Goal: Information Seeking & Learning: Learn about a topic

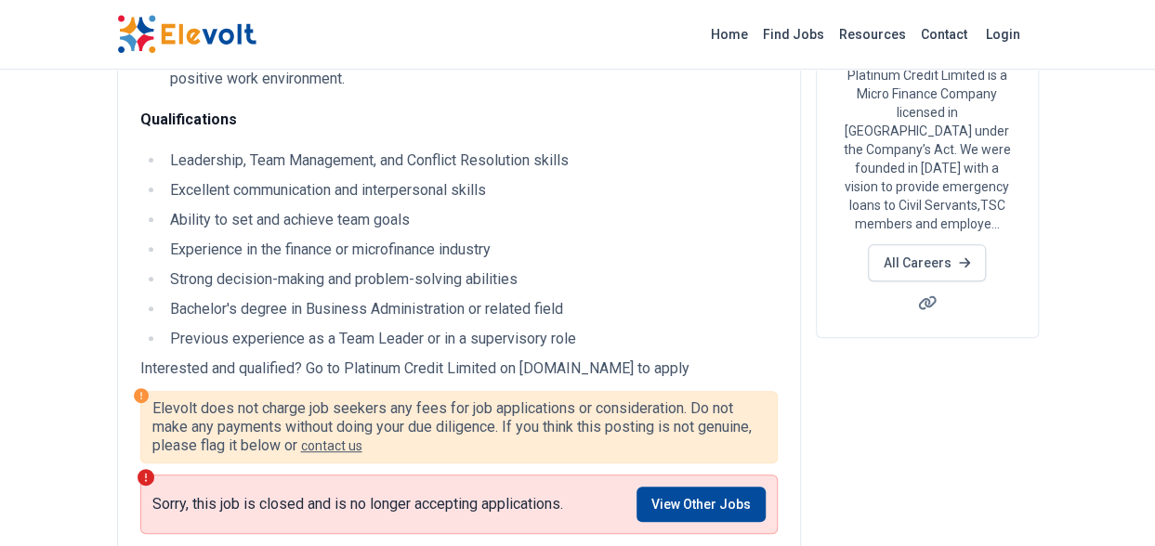
scroll to position [249, 0]
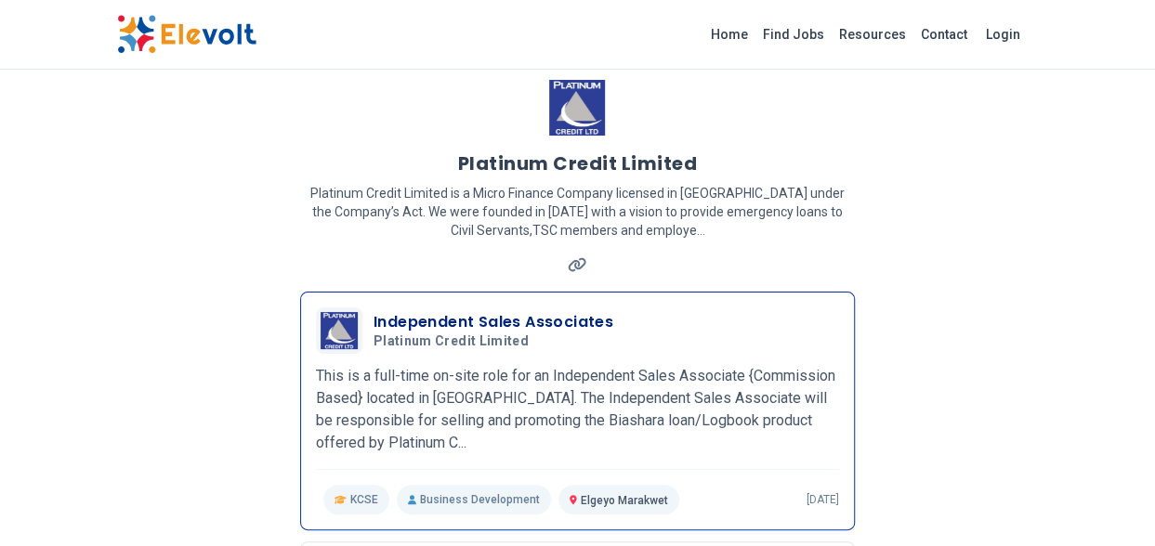
scroll to position [74, 0]
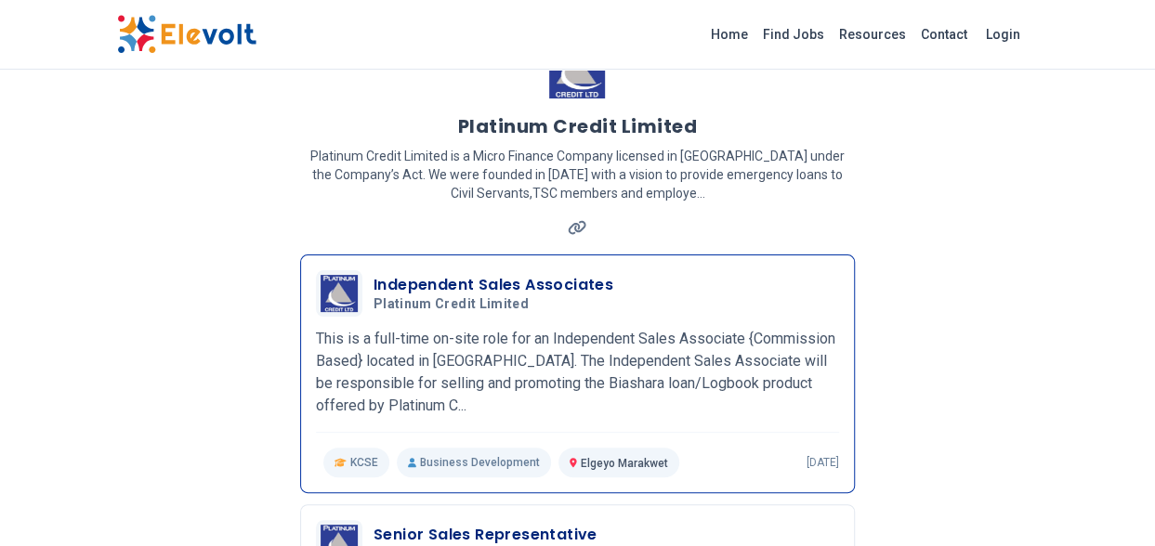
click at [550, 283] on h3 "Independent Sales Associates" at bounding box center [493, 285] width 240 height 22
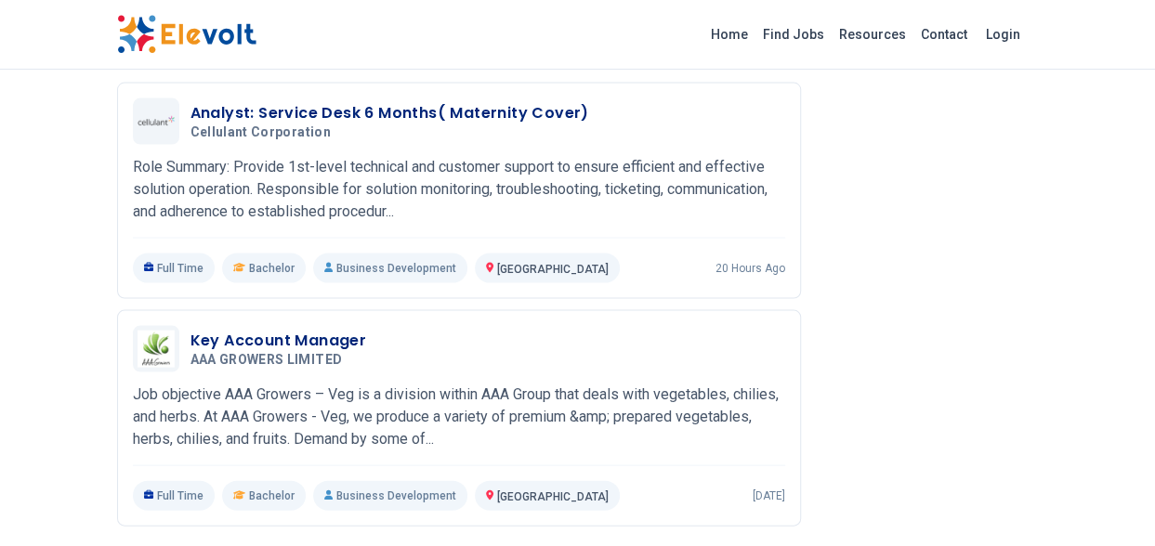
scroll to position [1821, 0]
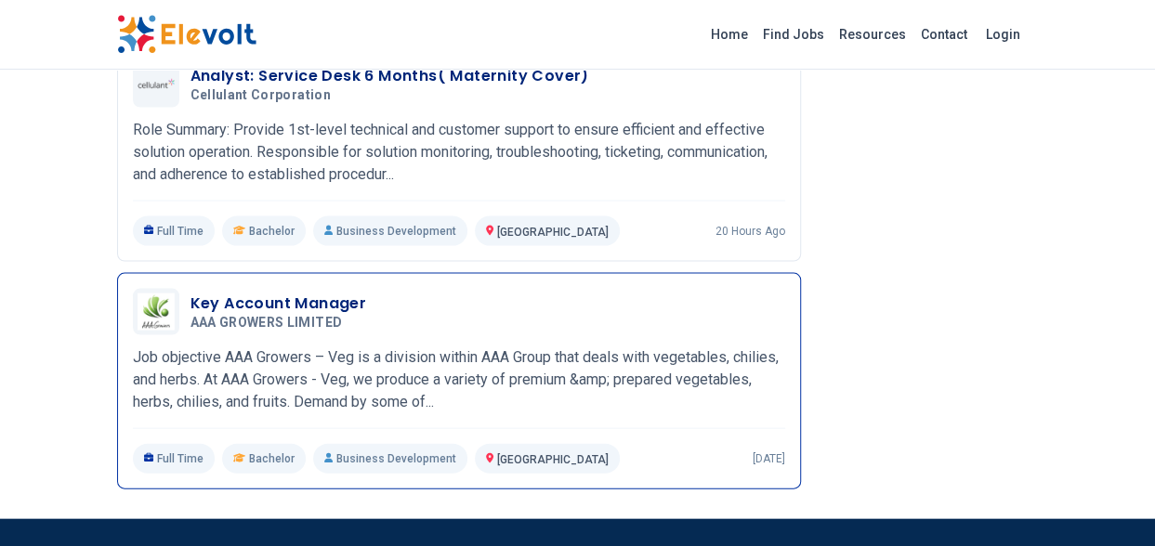
click at [266, 297] on h3 "Key Account Manager" at bounding box center [278, 304] width 177 height 22
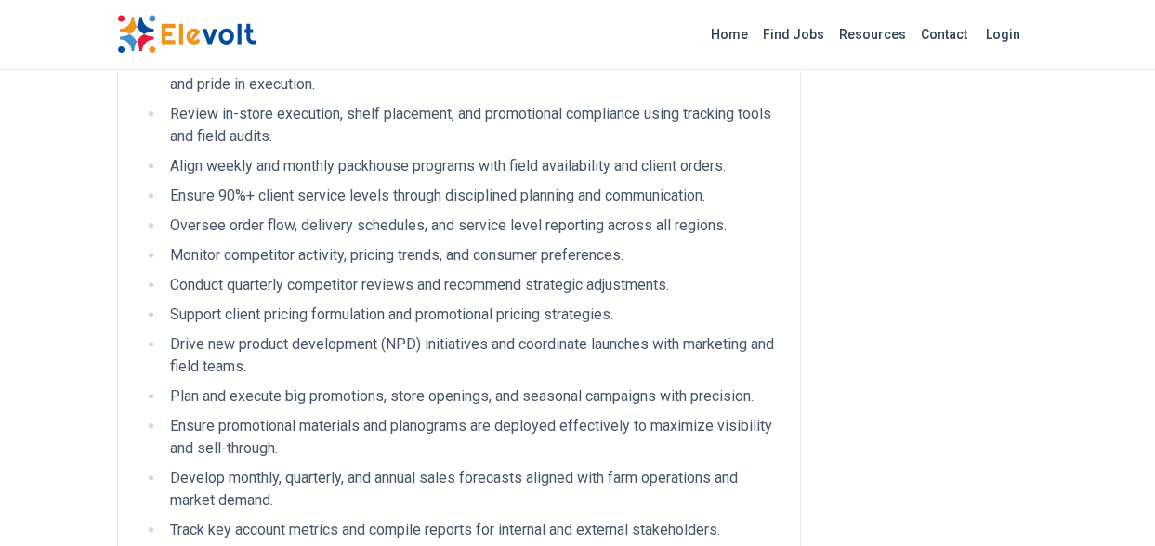
scroll to position [669, 0]
